Goal: Find specific page/section: Find specific page/section

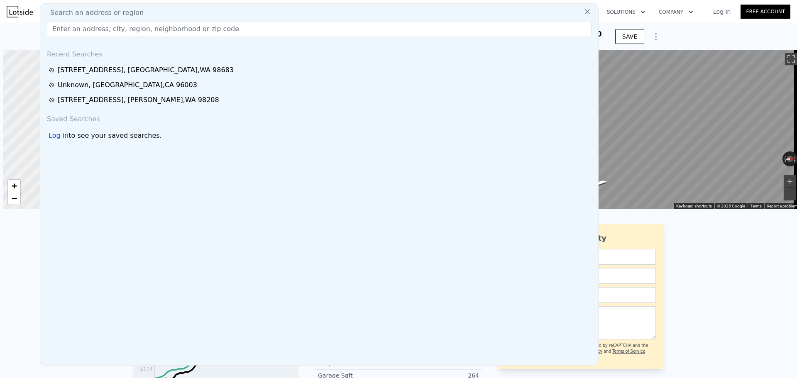
scroll to position [0, 3]
drag, startPoint x: 0, startPoint y: 0, endPoint x: 128, endPoint y: 26, distance: 130.9
click at [128, 26] on input "text" at bounding box center [319, 28] width 544 height 15
paste input "14300 SW Hall Blvd, Tigard, OR 97224"
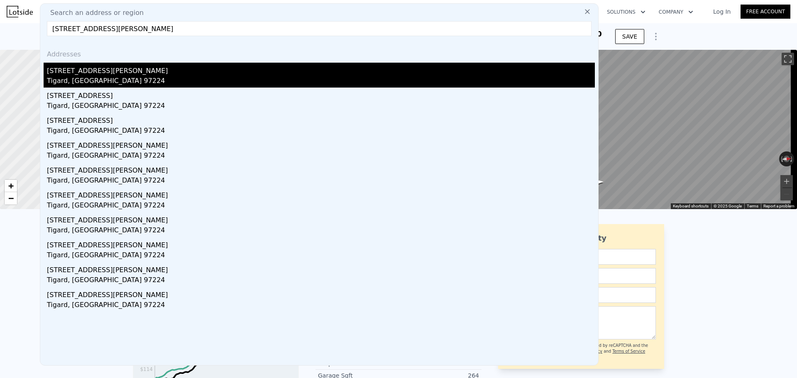
type input "14300 SW Hall Blvd, Tigard, OR 97224"
click at [171, 78] on div "Tigard, OR 97224" at bounding box center [321, 82] width 548 height 12
